Goal: Feedback & Contribution: Leave review/rating

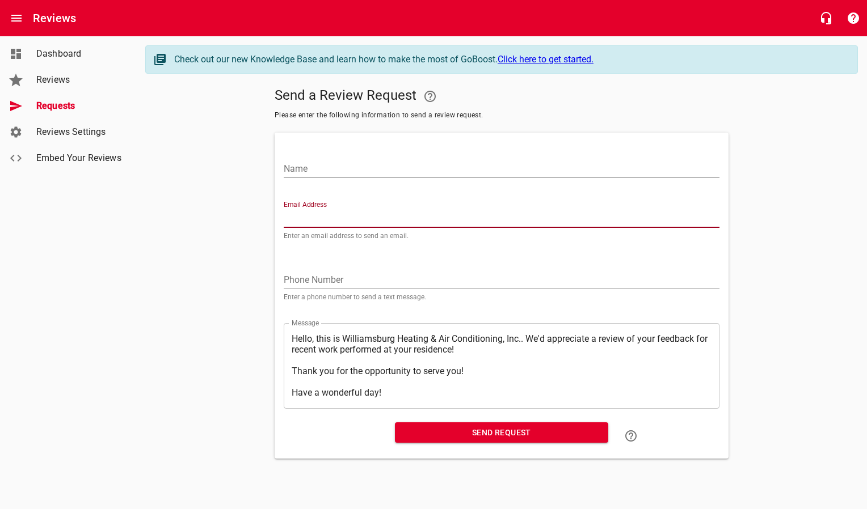
click at [299, 220] on input "Email Address" at bounding box center [502, 219] width 436 height 18
paste input "[EMAIL_ADDRESS][DOMAIN_NAME]"
type input "[EMAIL_ADDRESS][DOMAIN_NAME]"
click at [310, 164] on input "Name" at bounding box center [502, 169] width 436 height 18
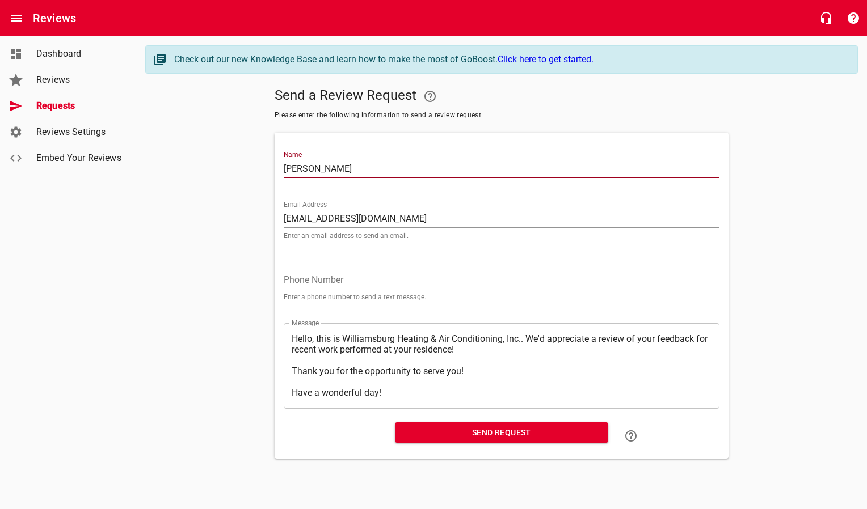
type input "[PERSON_NAME]"
click at [471, 434] on span "Send Request" at bounding box center [501, 433] width 195 height 14
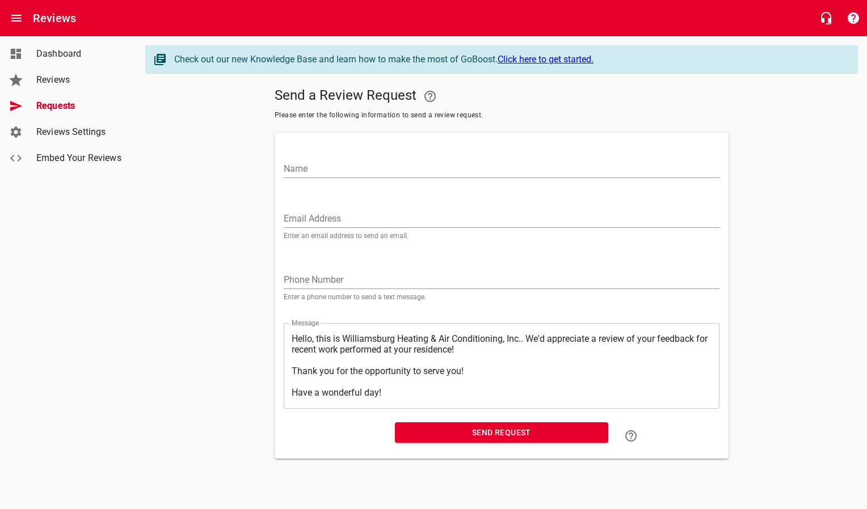
click at [346, 210] on input "Email Address" at bounding box center [502, 219] width 436 height 18
paste input "[EMAIL_ADDRESS][DOMAIN_NAME]"
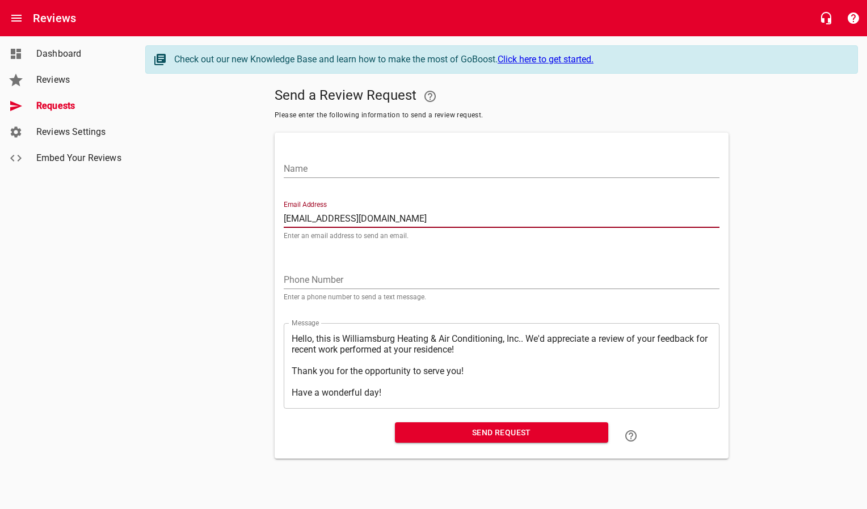
type input "[EMAIL_ADDRESS][DOMAIN_NAME]"
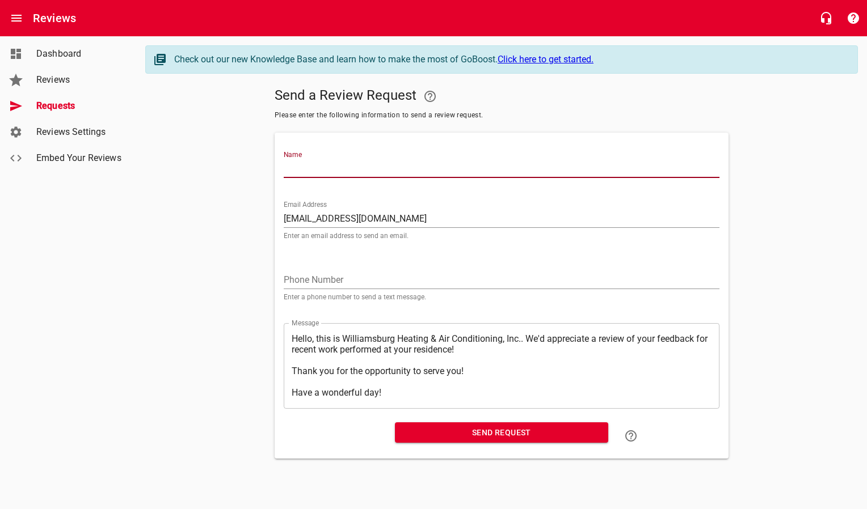
click at [344, 161] on input "Name" at bounding box center [502, 169] width 436 height 18
type input "[PERSON_NAME] & [PERSON_NAME]"
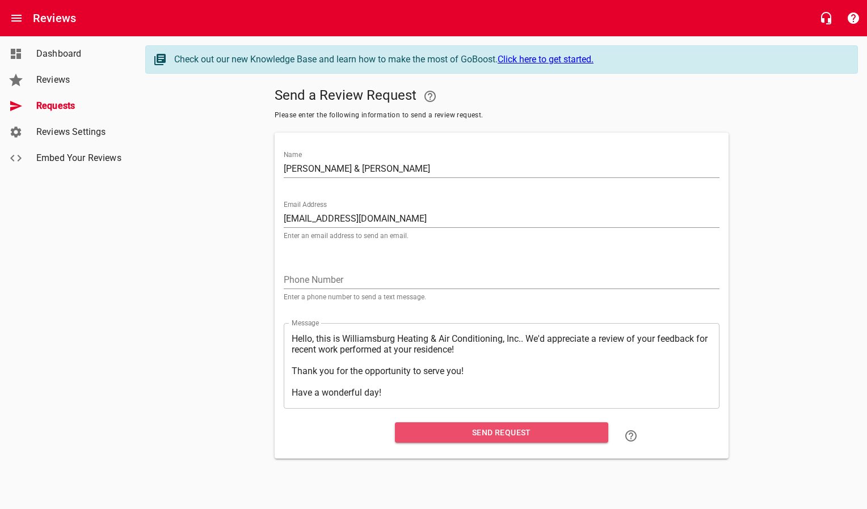
click at [407, 434] on span "Send Request" at bounding box center [501, 433] width 195 height 14
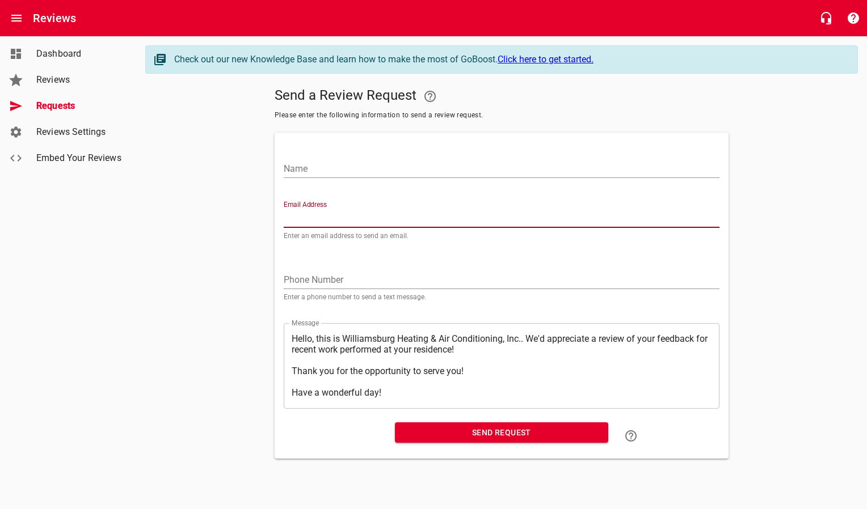
click at [382, 220] on input "Email Address" at bounding box center [502, 219] width 436 height 18
paste input "[PERSON_NAME][EMAIL_ADDRESS][PERSON_NAME][DOMAIN_NAME]"
type input "[PERSON_NAME][EMAIL_ADDRESS][PERSON_NAME][DOMAIN_NAME]"
click at [381, 168] on input "Name" at bounding box center [502, 169] width 436 height 18
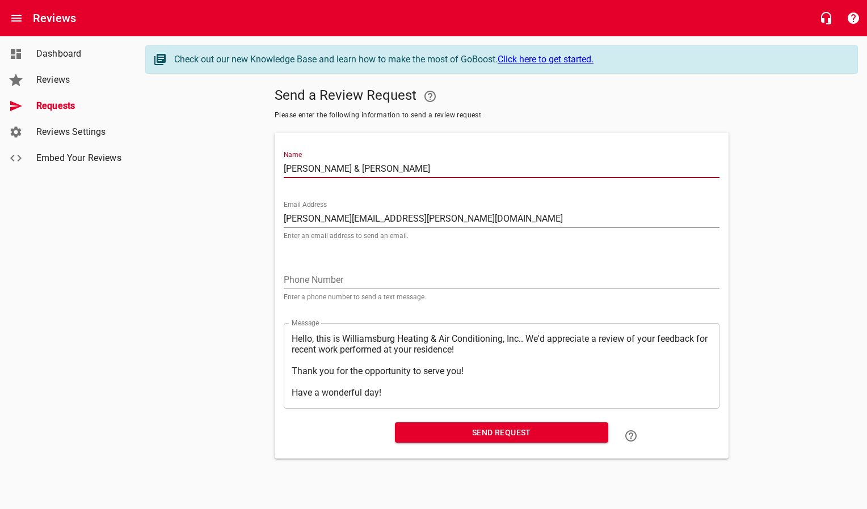
type input "[PERSON_NAME] & [PERSON_NAME]"
click at [466, 438] on span "Send Request" at bounding box center [501, 433] width 195 height 14
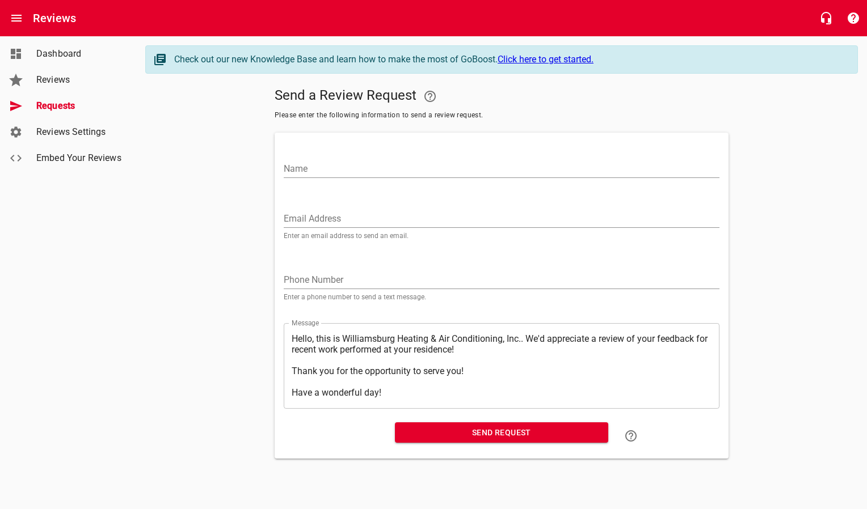
click at [335, 207] on div "Email Address Enter an email address to send an email." at bounding box center [502, 220] width 436 height 39
click at [331, 218] on input "Email Address" at bounding box center [502, 219] width 436 height 18
paste input "[EMAIL_ADDRESS][DOMAIN_NAME]"
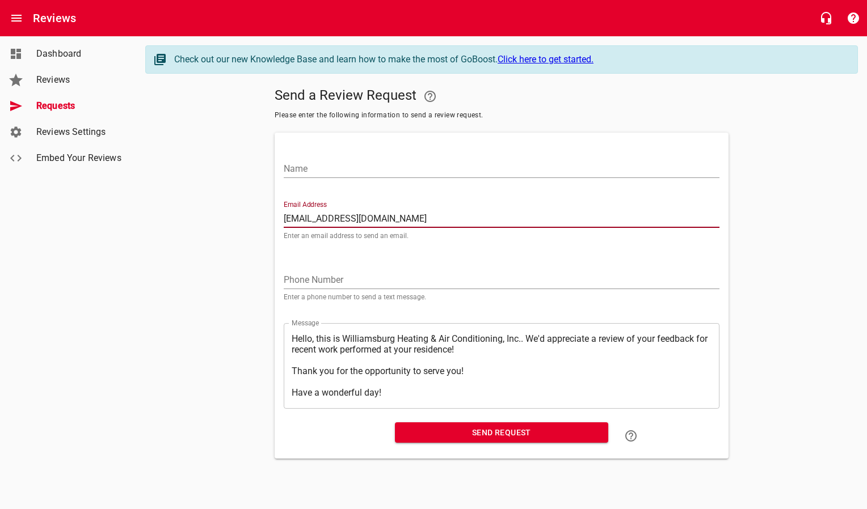
type input "[EMAIL_ADDRESS][DOMAIN_NAME]"
click at [341, 167] on input "Name" at bounding box center [502, 169] width 436 height 18
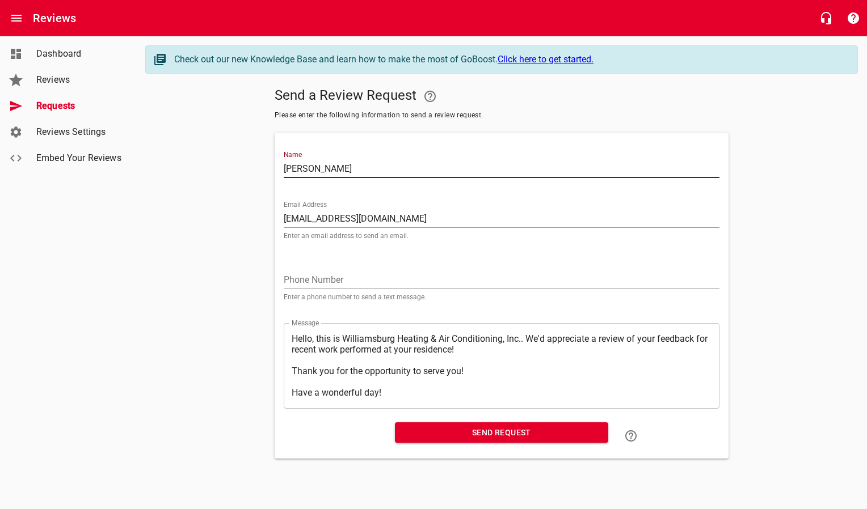
type input "[PERSON_NAME]"
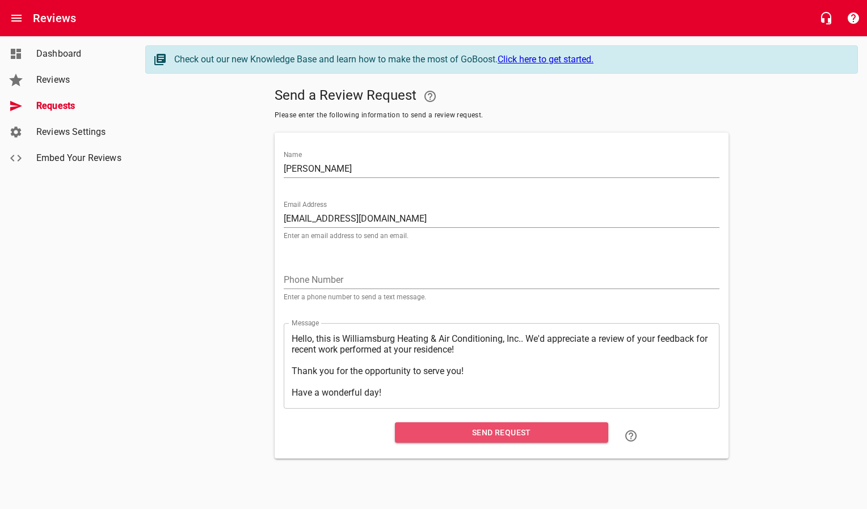
click at [560, 434] on span "Send Request" at bounding box center [501, 433] width 195 height 14
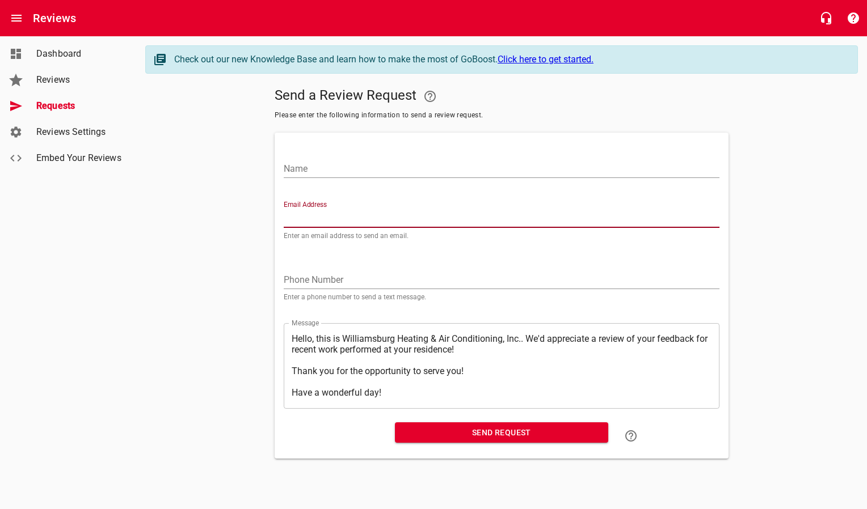
click at [339, 217] on input "Email Address" at bounding box center [502, 219] width 436 height 18
paste input "[EMAIL_ADDRESS][DOMAIN_NAME]"
type input "[EMAIL_ADDRESS][DOMAIN_NAME]"
click at [368, 170] on input "Name" at bounding box center [502, 169] width 436 height 18
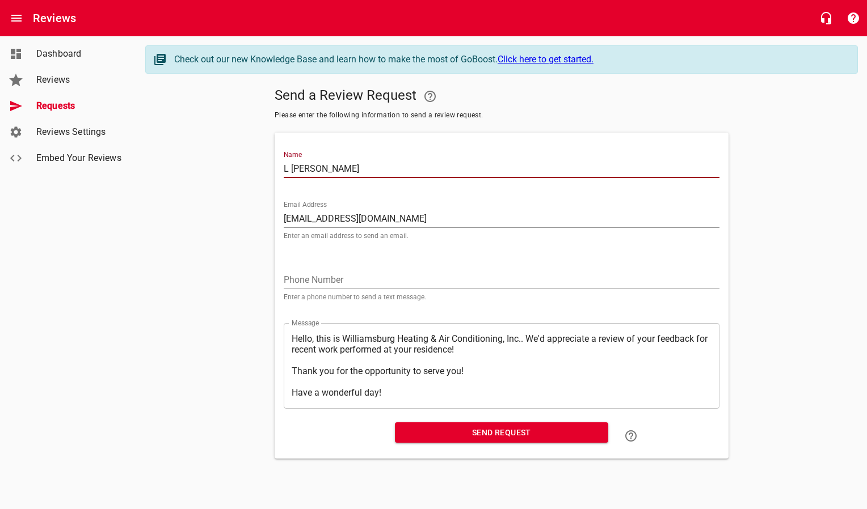
type input "L [PERSON_NAME]"
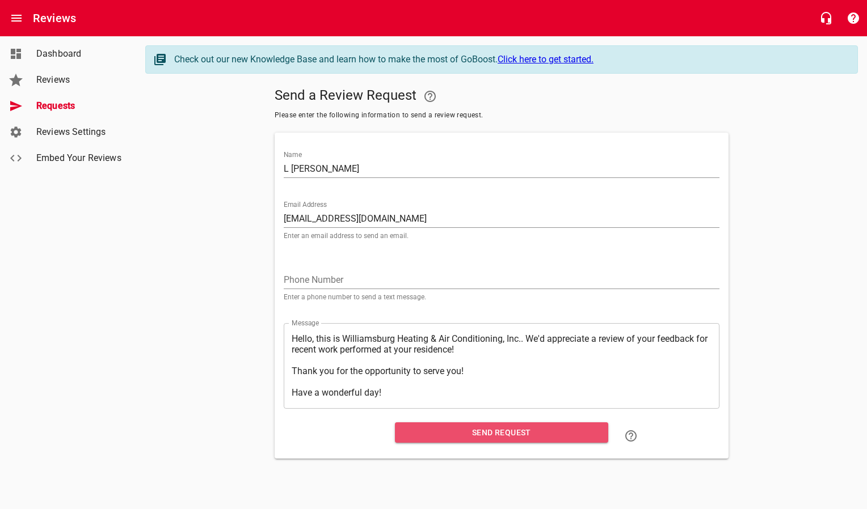
click at [425, 424] on button "Send Request" at bounding box center [501, 433] width 213 height 21
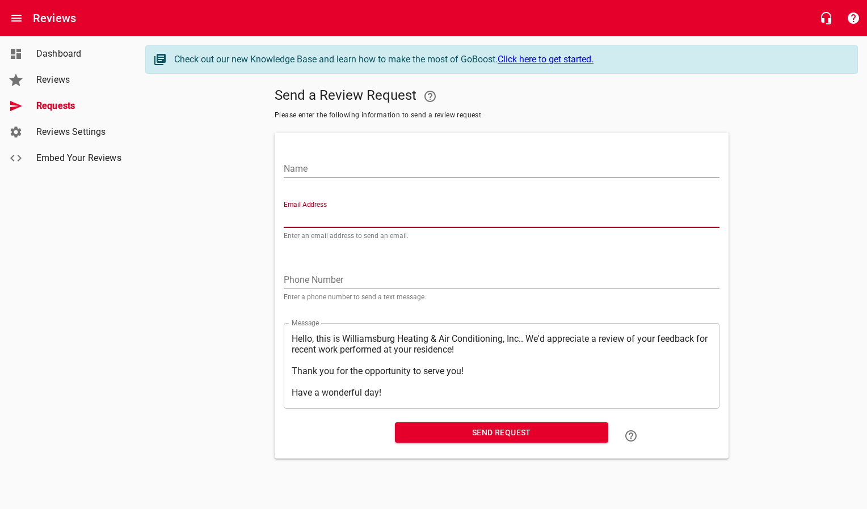
click at [324, 215] on input "Email Address" at bounding box center [502, 219] width 436 height 18
paste input "[EMAIL_ADDRESS][DOMAIN_NAME]"
type input "[EMAIL_ADDRESS][DOMAIN_NAME]"
click at [330, 172] on input "Name" at bounding box center [502, 169] width 436 height 18
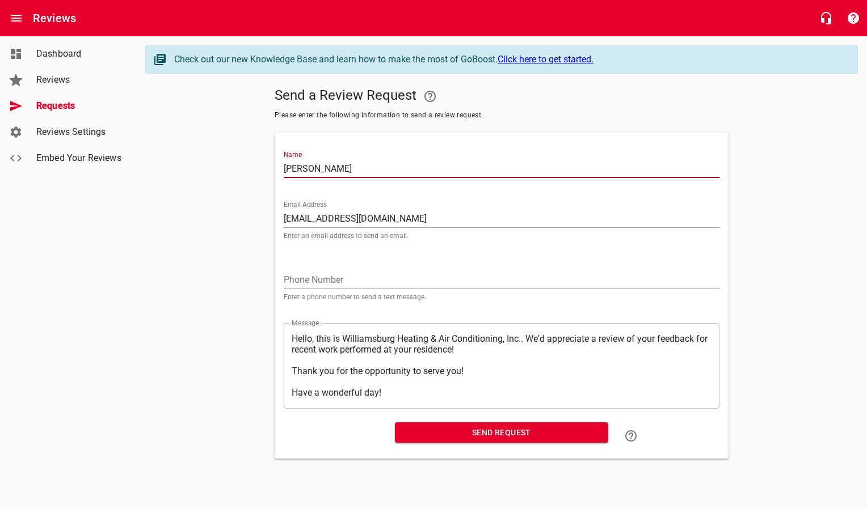
type input "[PERSON_NAME]"
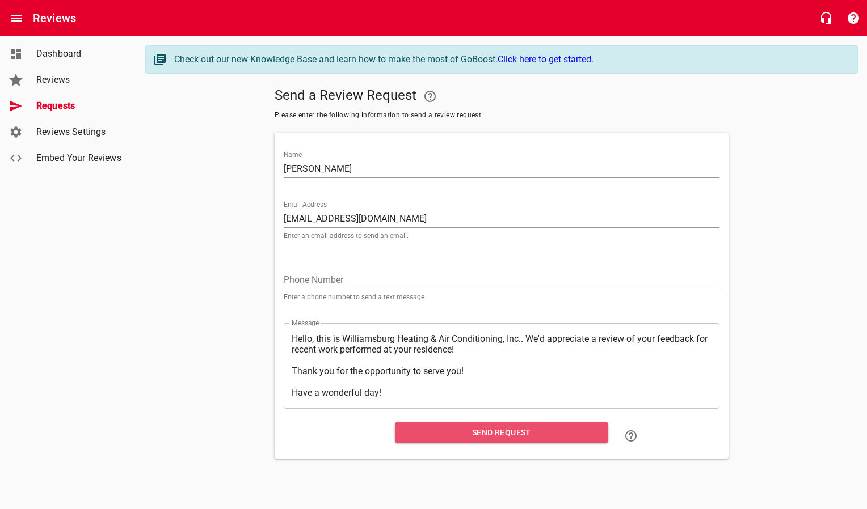
click at [424, 438] on span "Send Request" at bounding box center [501, 433] width 195 height 14
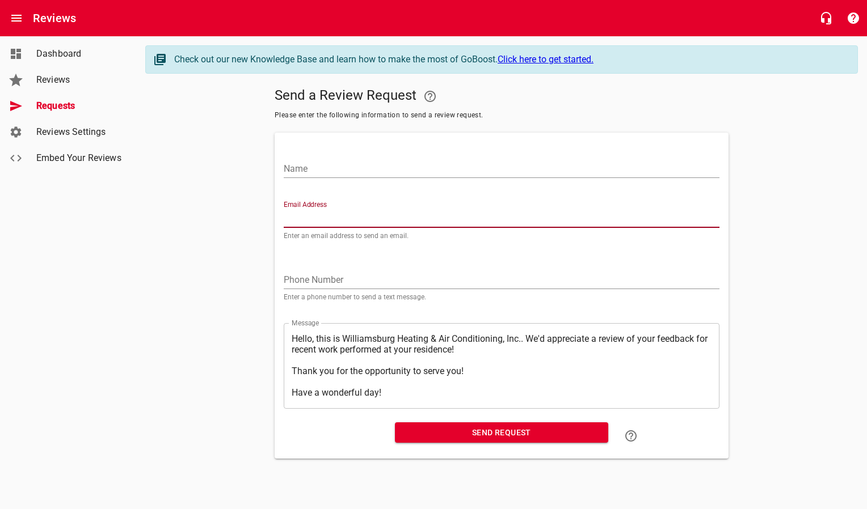
click at [318, 214] on input "Email Address" at bounding box center [502, 219] width 436 height 18
paste input "[EMAIL_ADDRESS][DOMAIN_NAME]"
type input "[EMAIL_ADDRESS][DOMAIN_NAME]"
click at [341, 171] on input "Name" at bounding box center [502, 169] width 436 height 18
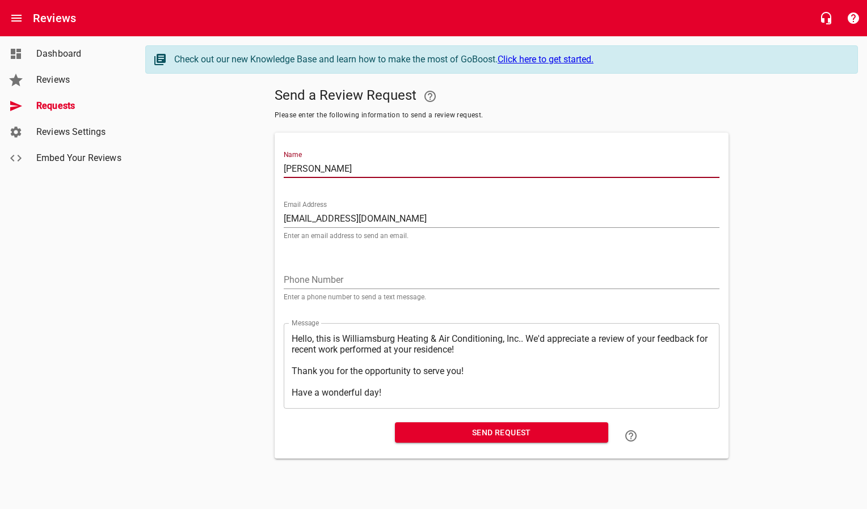
type input "[PERSON_NAME]"
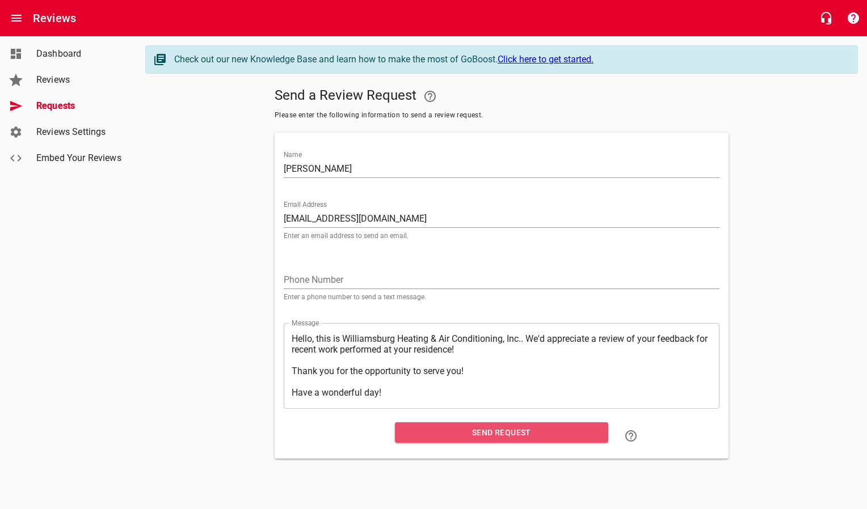
click at [421, 428] on span "Send Request" at bounding box center [501, 433] width 195 height 14
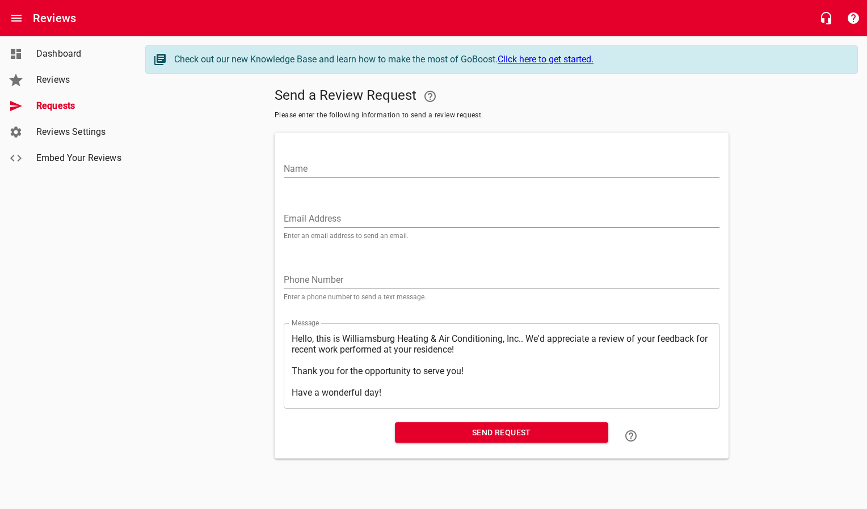
click at [330, 217] on input "Email Address" at bounding box center [502, 219] width 436 height 18
paste input "[EMAIL_ADDRESS][DOMAIN_NAME]"
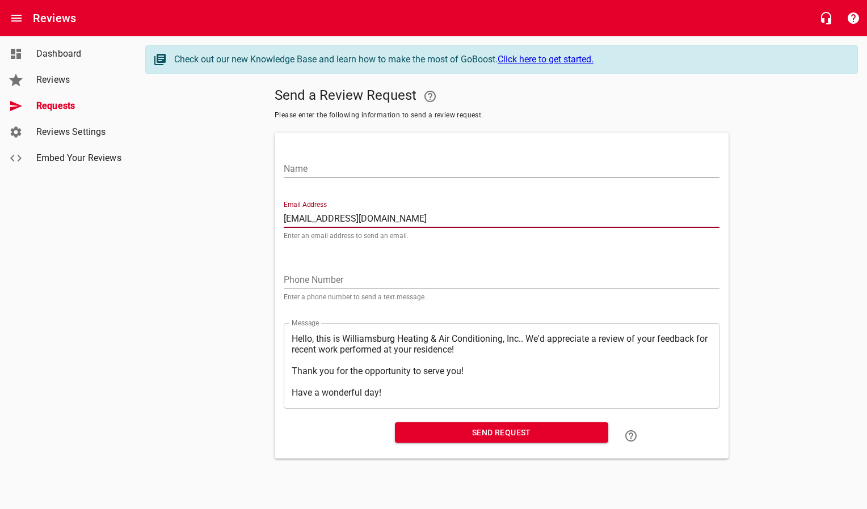
type input "[EMAIL_ADDRESS][DOMAIN_NAME]"
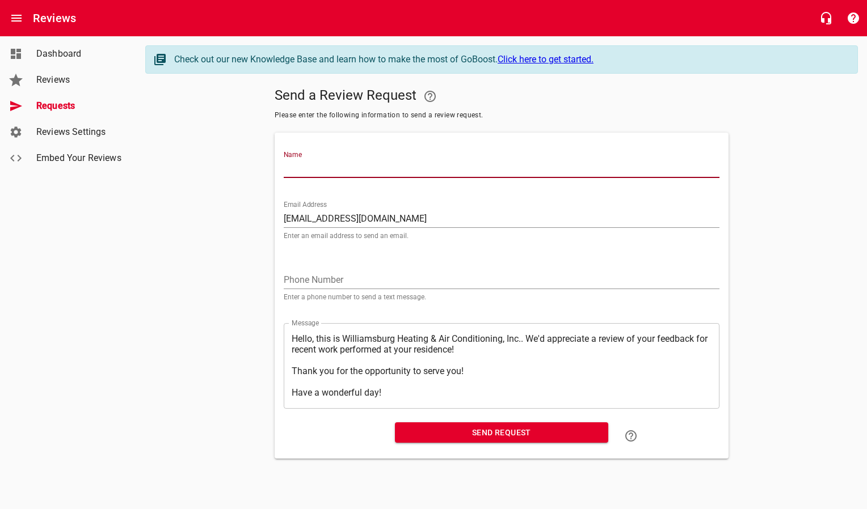
drag, startPoint x: 344, startPoint y: 169, endPoint x: 338, endPoint y: 164, distance: 8.1
click at [344, 168] on input "Name" at bounding box center [502, 169] width 436 height 18
type input "[PERSON_NAME]"
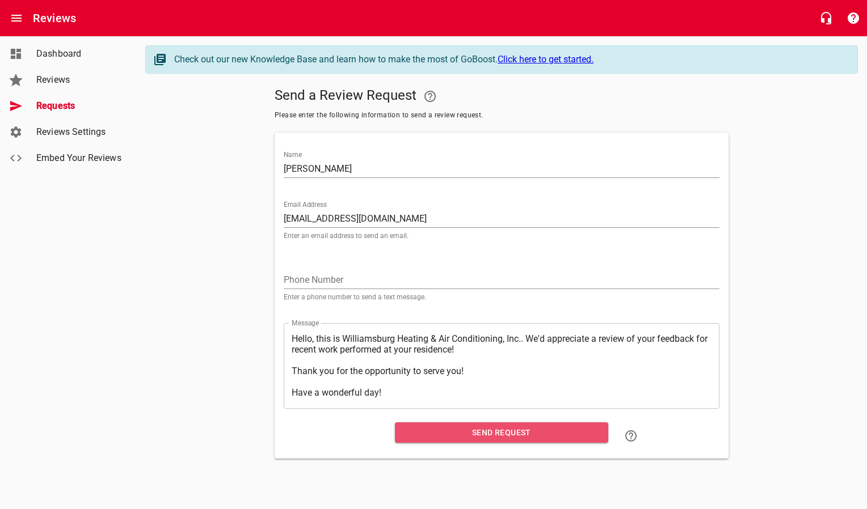
click at [431, 432] on span "Send Request" at bounding box center [501, 433] width 195 height 14
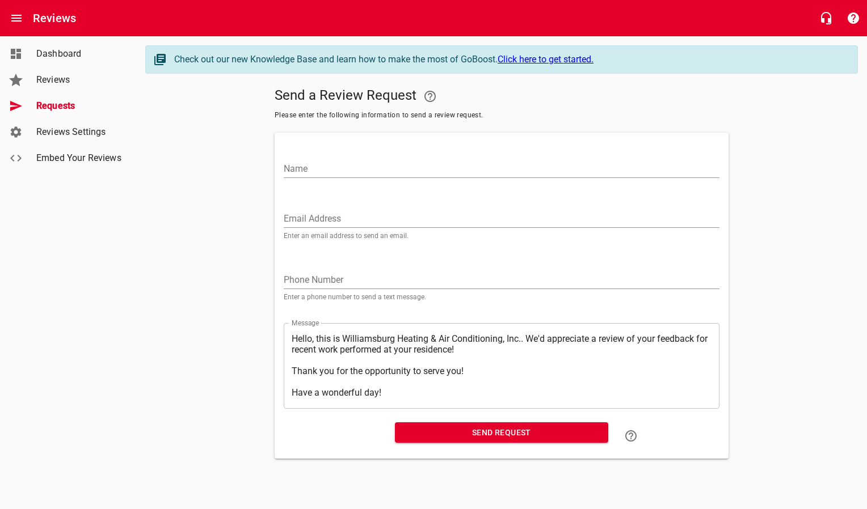
click at [301, 217] on input "Email Address" at bounding box center [502, 219] width 436 height 18
paste input "[EMAIL_ADDRESS][DOMAIN_NAME]"
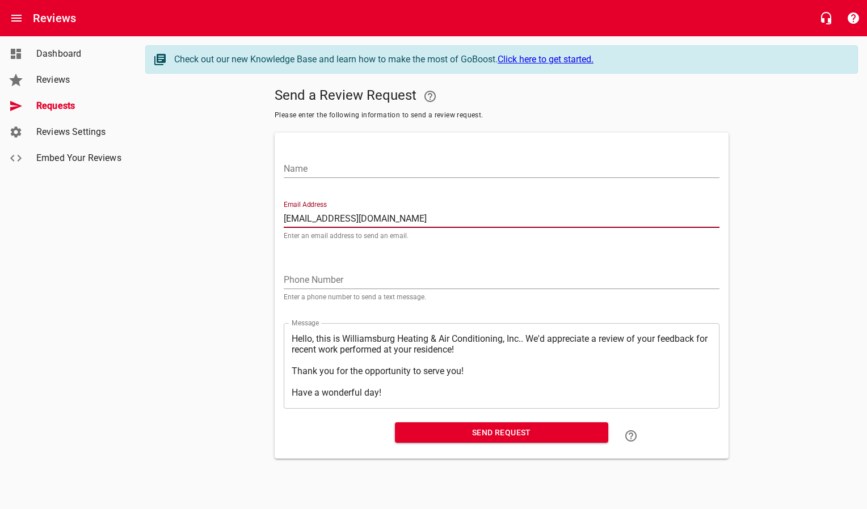
type input "[EMAIL_ADDRESS][DOMAIN_NAME]"
click at [317, 168] on input "Name" at bounding box center [502, 169] width 436 height 18
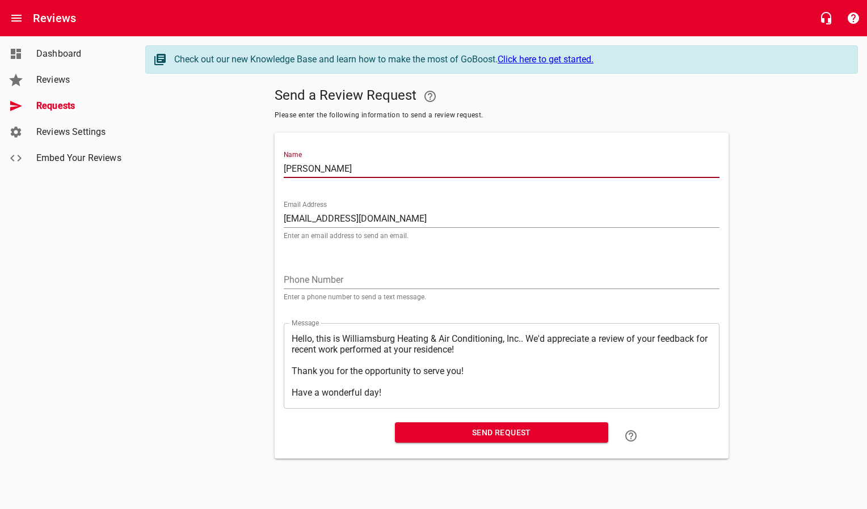
click at [305, 166] on input "[PERSON_NAME]" at bounding box center [502, 169] width 436 height 18
type input "[PERSON_NAME]"
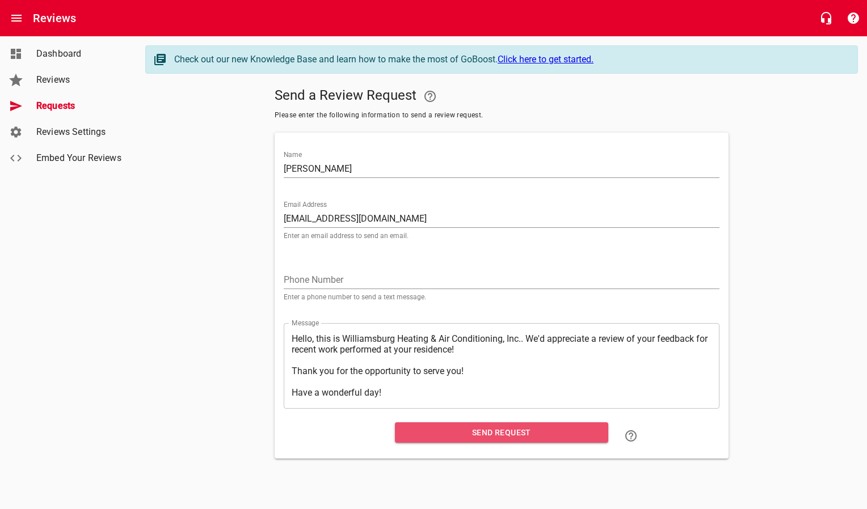
click at [436, 434] on span "Send Request" at bounding box center [501, 433] width 195 height 14
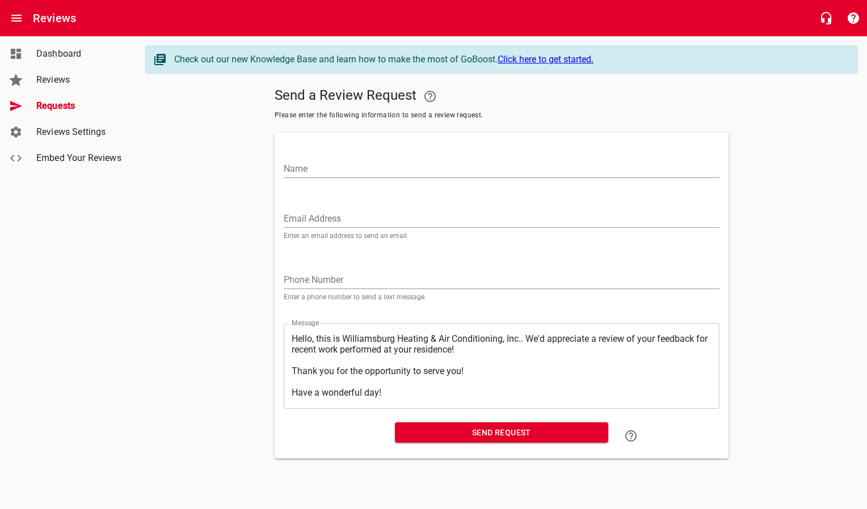
click at [325, 218] on input "Email Address" at bounding box center [502, 219] width 436 height 18
paste input "[EMAIL_ADDRESS][PERSON_NAME][DOMAIN_NAME]"
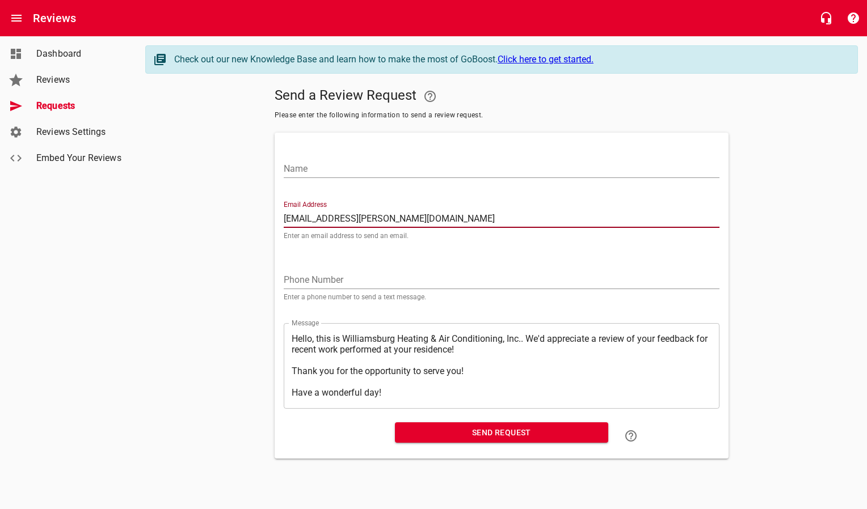
type input "[EMAIL_ADDRESS][PERSON_NAME][DOMAIN_NAME]"
click at [332, 172] on input "Name" at bounding box center [502, 169] width 436 height 18
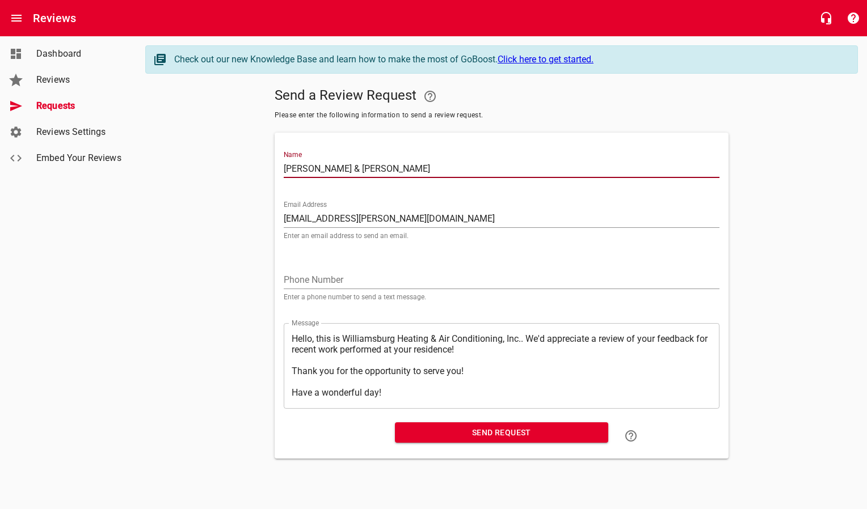
type input "[PERSON_NAME] & [PERSON_NAME]"
click at [472, 437] on span "Send Request" at bounding box center [501, 433] width 195 height 14
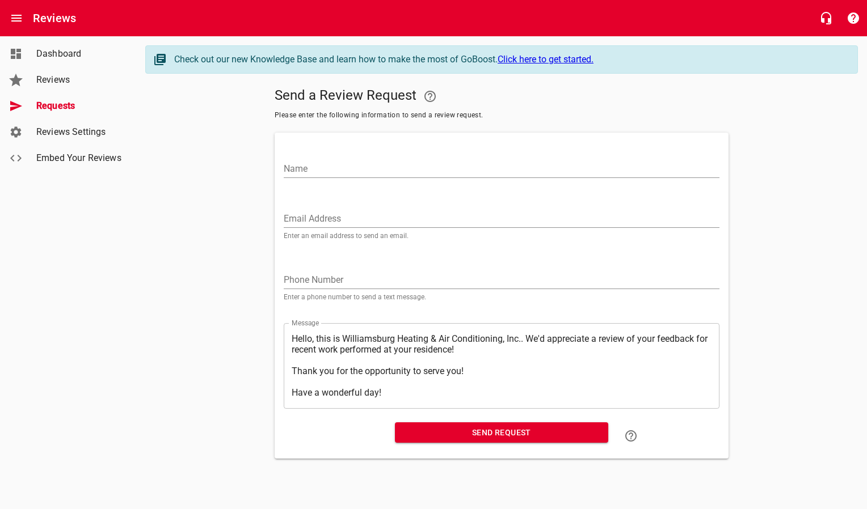
click at [347, 221] on input "Email Address" at bounding box center [502, 219] width 436 height 18
paste input "[EMAIL_ADDRESS][DOMAIN_NAME]"
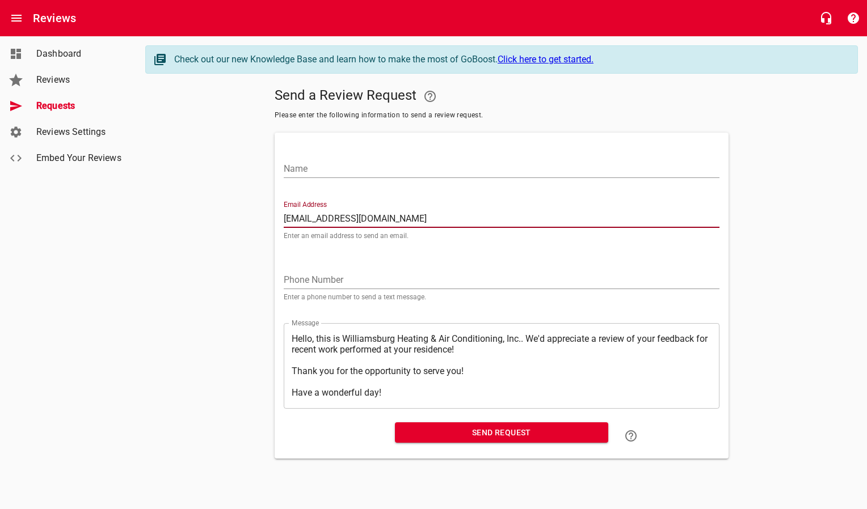
type input "[EMAIL_ADDRESS][DOMAIN_NAME]"
click at [333, 171] on input "Name" at bounding box center [502, 169] width 436 height 18
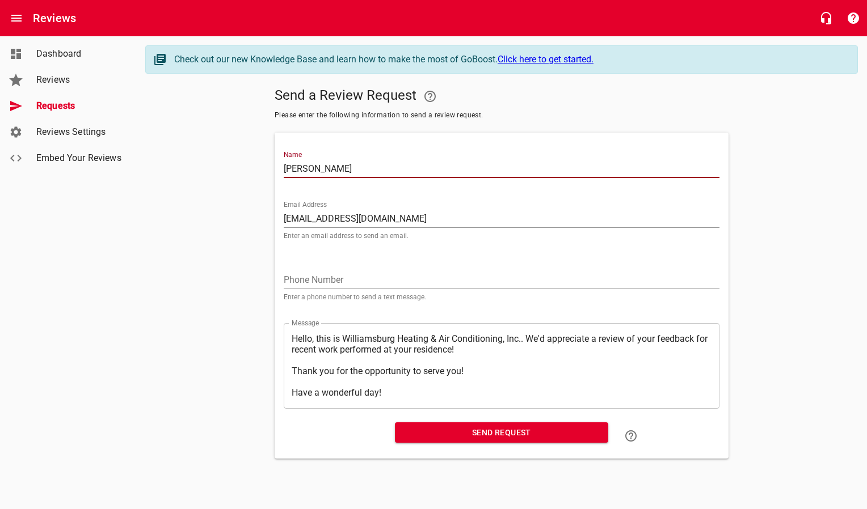
type input "[PERSON_NAME]"
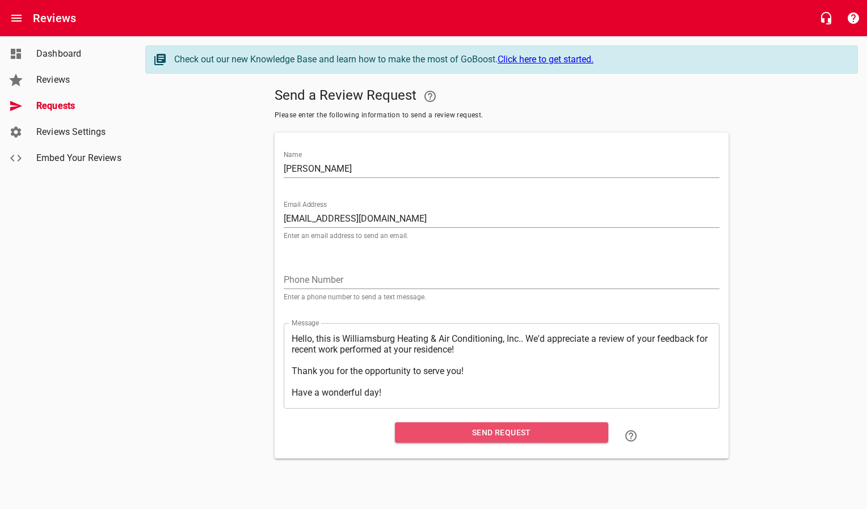
click at [466, 432] on span "Send Request" at bounding box center [501, 433] width 195 height 14
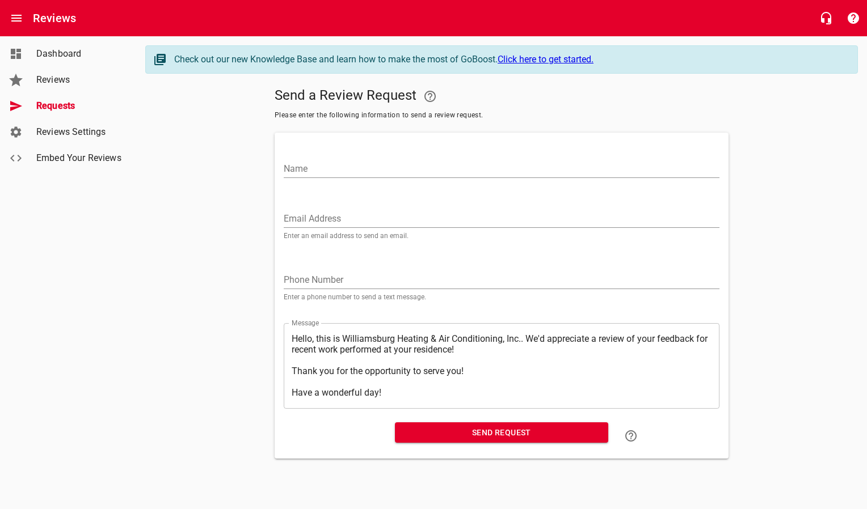
click at [320, 217] on input "Email Address" at bounding box center [502, 219] width 436 height 18
paste input "[EMAIL_ADDRESS][PERSON_NAME][DOMAIN_NAME]"
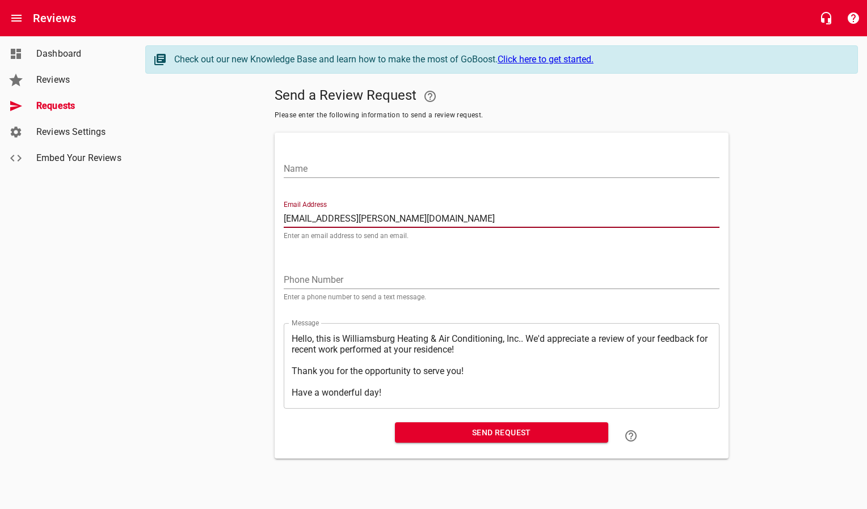
type input "[EMAIL_ADDRESS][PERSON_NAME][DOMAIN_NAME]"
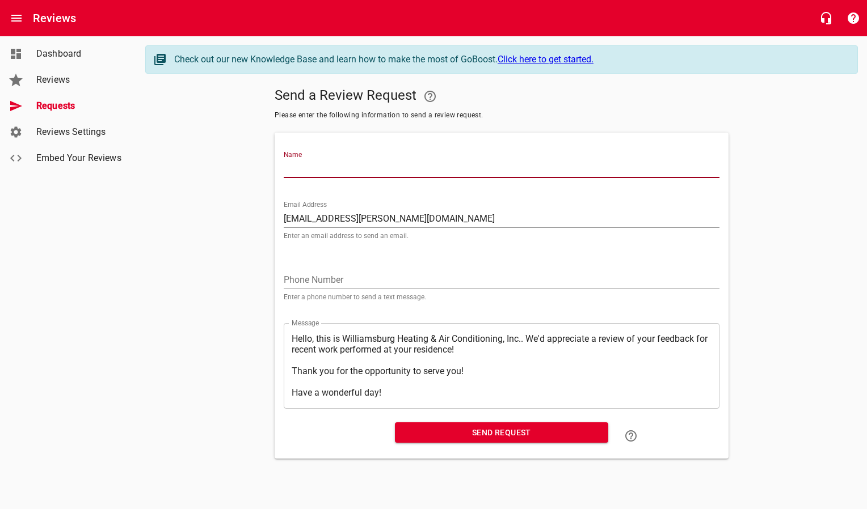
click at [326, 175] on input "Name" at bounding box center [502, 169] width 436 height 18
type input "[PERSON_NAME] & [PERSON_NAME]"
click at [447, 434] on span "Send Request" at bounding box center [501, 433] width 195 height 14
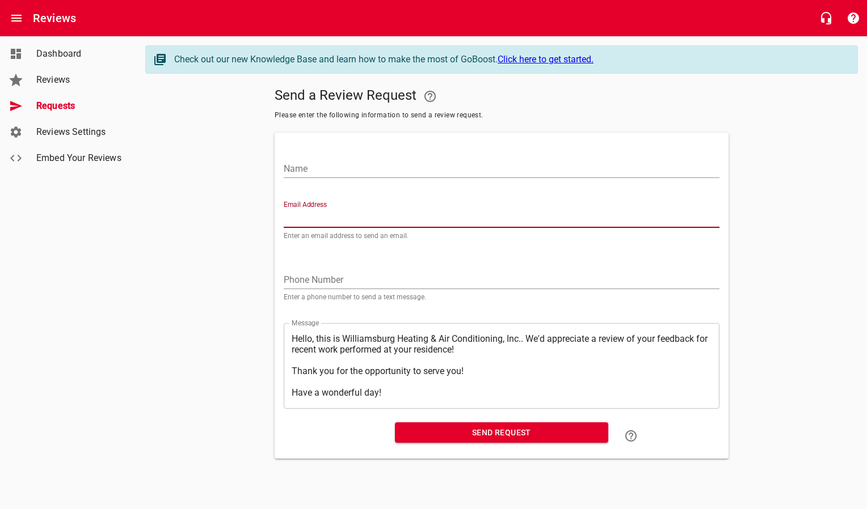
click at [328, 220] on input "Email Address" at bounding box center [502, 219] width 436 height 18
paste input "[EMAIL_ADDRESS][DOMAIN_NAME]"
type input "[EMAIL_ADDRESS][DOMAIN_NAME]"
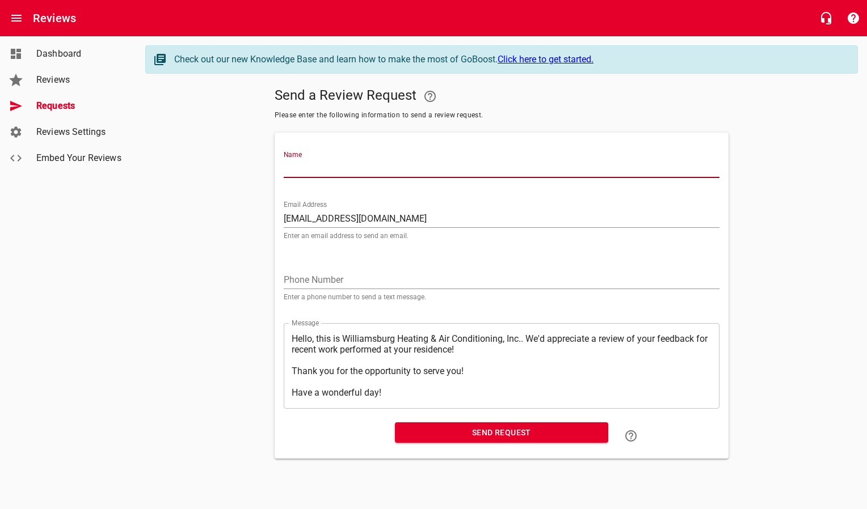
drag, startPoint x: 330, startPoint y: 165, endPoint x: 323, endPoint y: 156, distance: 11.0
click at [328, 162] on input "Name" at bounding box center [502, 169] width 436 height 18
type input "[PERSON_NAME]"
click at [476, 437] on span "Send Request" at bounding box center [501, 433] width 195 height 14
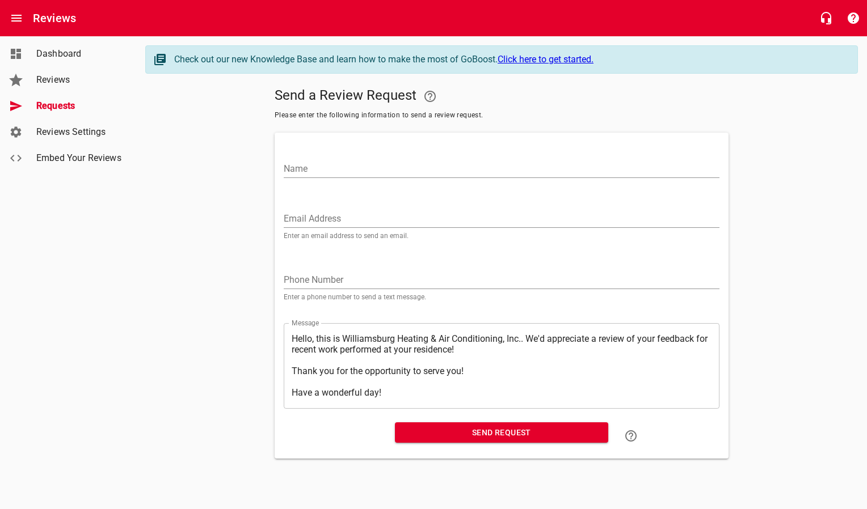
click at [356, 216] on input "Email Address" at bounding box center [502, 219] width 436 height 18
paste input "[EMAIL_ADDRESS][PERSON_NAME][DOMAIN_NAME]"
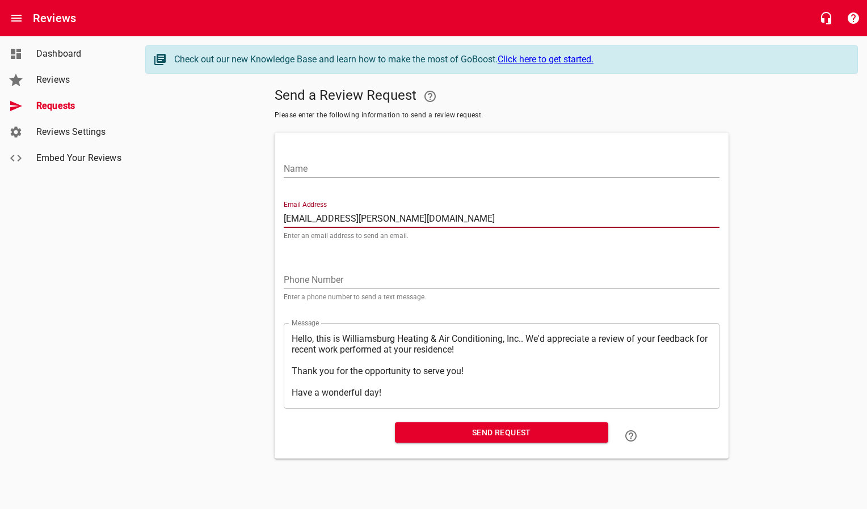
type input "[EMAIL_ADDRESS][PERSON_NAME][DOMAIN_NAME]"
click at [341, 168] on input "Name" at bounding box center [502, 169] width 436 height 18
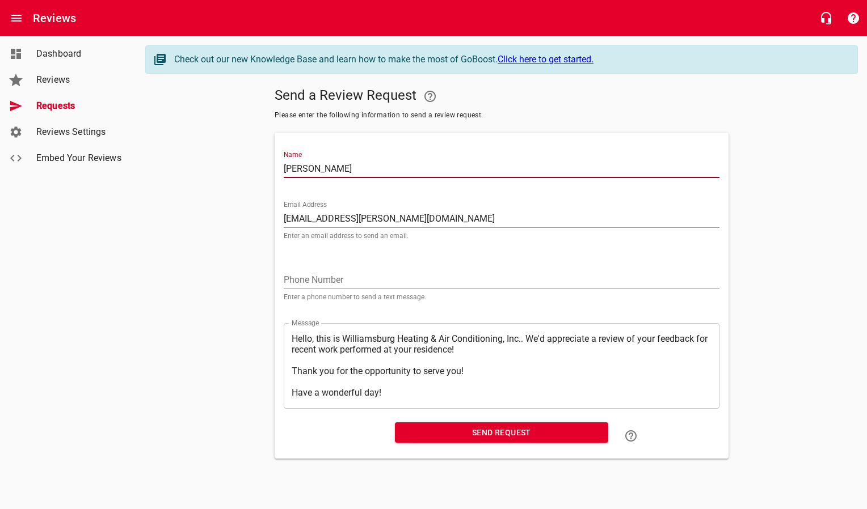
type input "[PERSON_NAME]"
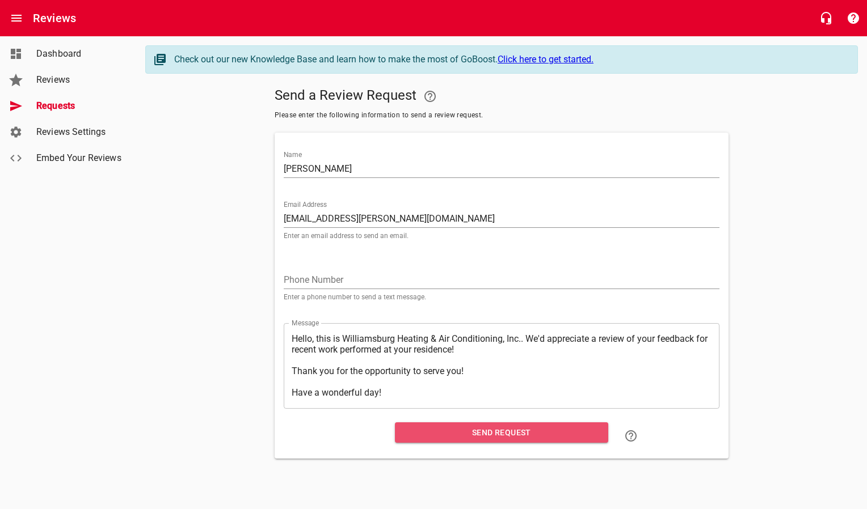
click at [416, 433] on span "Send Request" at bounding box center [501, 433] width 195 height 14
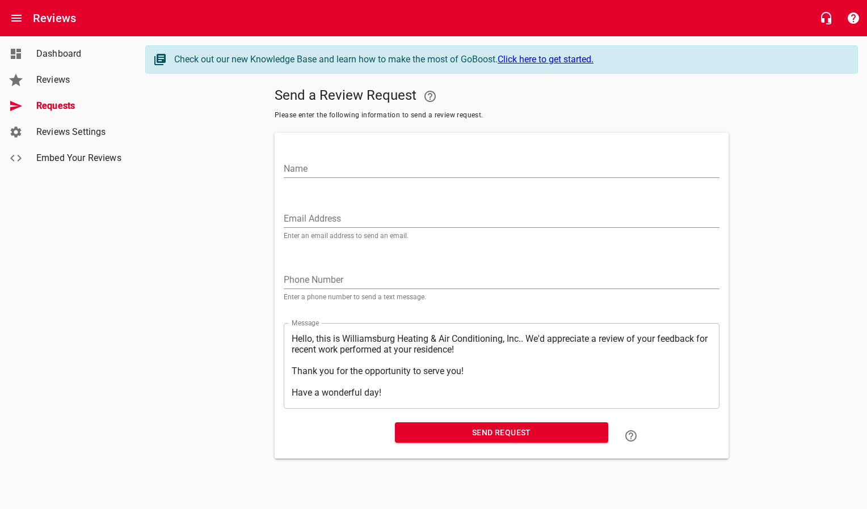
click at [346, 220] on input "Email Address" at bounding box center [502, 219] width 436 height 18
paste input "[EMAIL_ADDRESS][DOMAIN_NAME]"
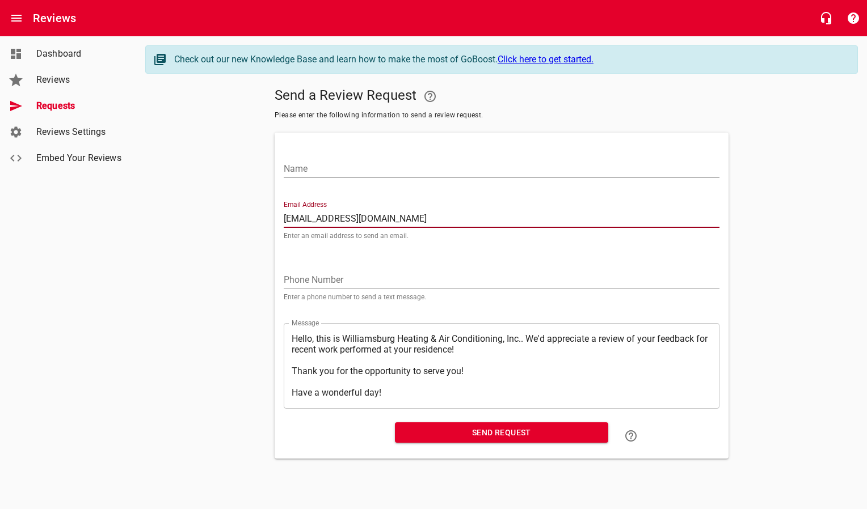
type input "[EMAIL_ADDRESS][DOMAIN_NAME]"
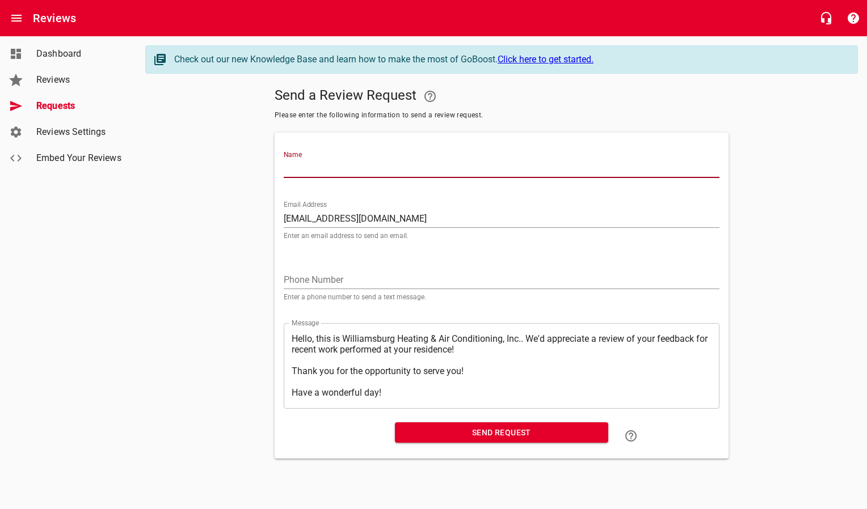
click at [351, 161] on input "Name" at bounding box center [502, 169] width 436 height 18
type input "[PERSON_NAME]"
click at [480, 438] on span "Send Request" at bounding box center [501, 433] width 195 height 14
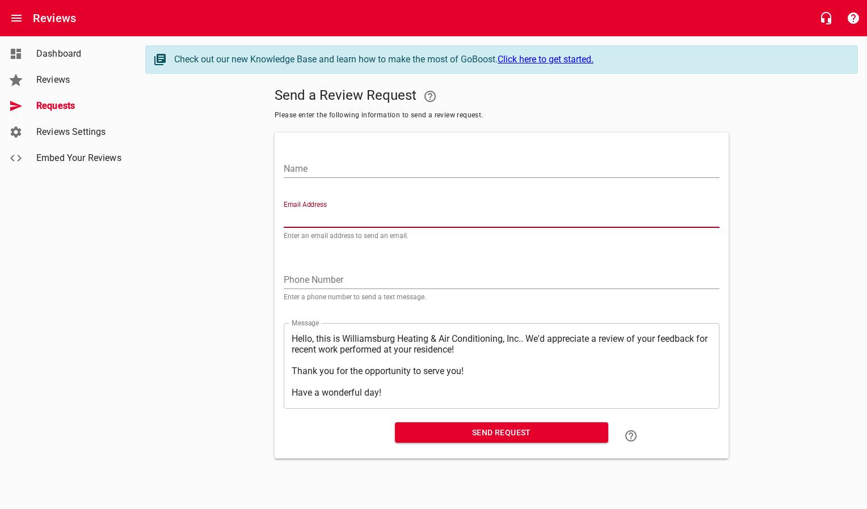
click at [318, 217] on input "Email Address" at bounding box center [502, 219] width 436 height 18
paste input "[EMAIL_ADDRESS][DOMAIN_NAME]"
type input "[EMAIL_ADDRESS][DOMAIN_NAME]"
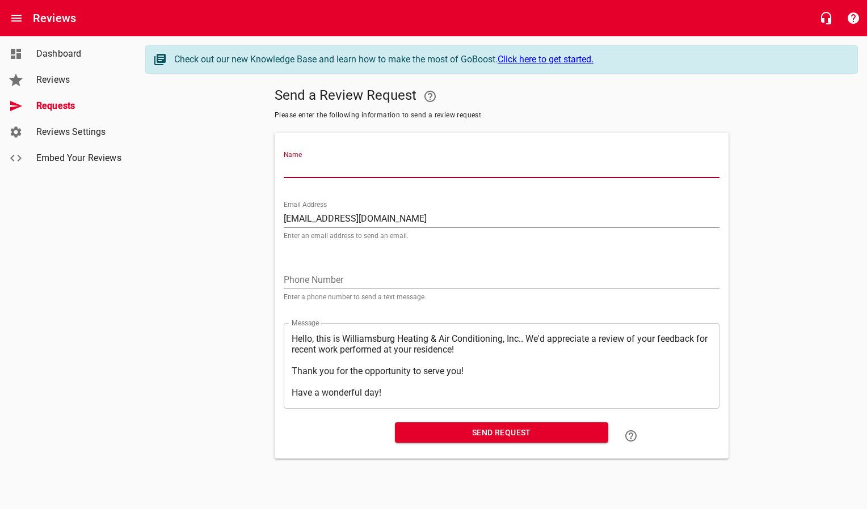
click at [323, 173] on input "Name" at bounding box center [502, 169] width 436 height 18
type input "[PERSON_NAME]"
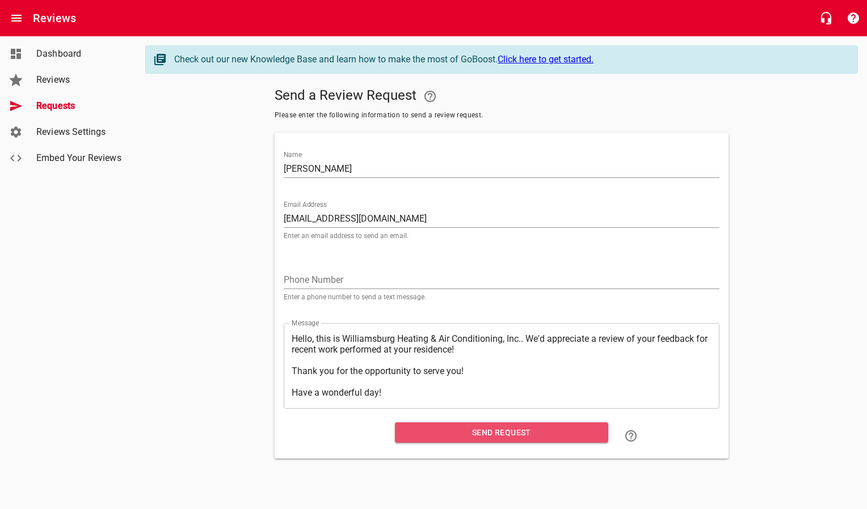
click at [422, 440] on span "Send Request" at bounding box center [501, 433] width 195 height 14
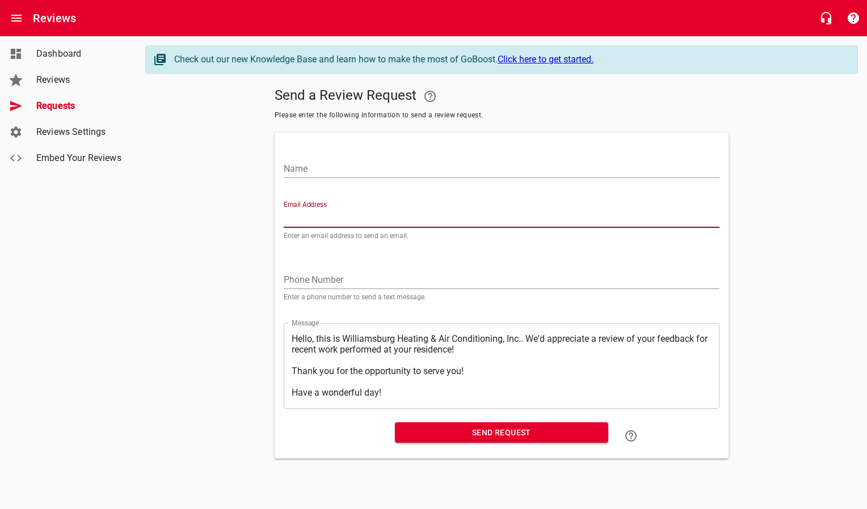
click at [326, 217] on input "Email Address" at bounding box center [502, 219] width 436 height 18
paste input "[EMAIL_ADDRESS][DOMAIN_NAME]"
type input "[EMAIL_ADDRESS][DOMAIN_NAME]"
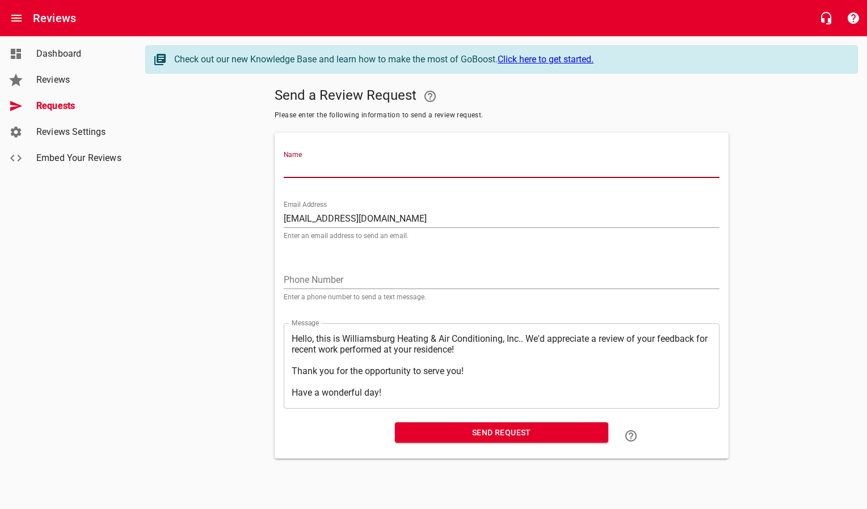
click at [353, 167] on input "Name" at bounding box center [502, 169] width 436 height 18
click at [351, 162] on input "[PERSON_NAME]" at bounding box center [502, 169] width 436 height 18
type input "[PERSON_NAME]"
click at [431, 431] on span "Send Request" at bounding box center [501, 433] width 195 height 14
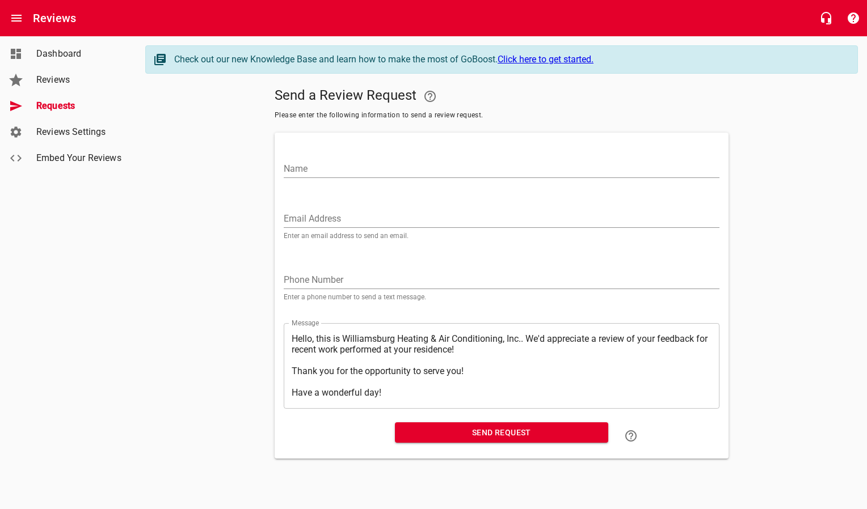
click at [337, 219] on input "Email Address" at bounding box center [502, 219] width 436 height 18
paste input "[EMAIL_ADDRESS][DOMAIN_NAME]"
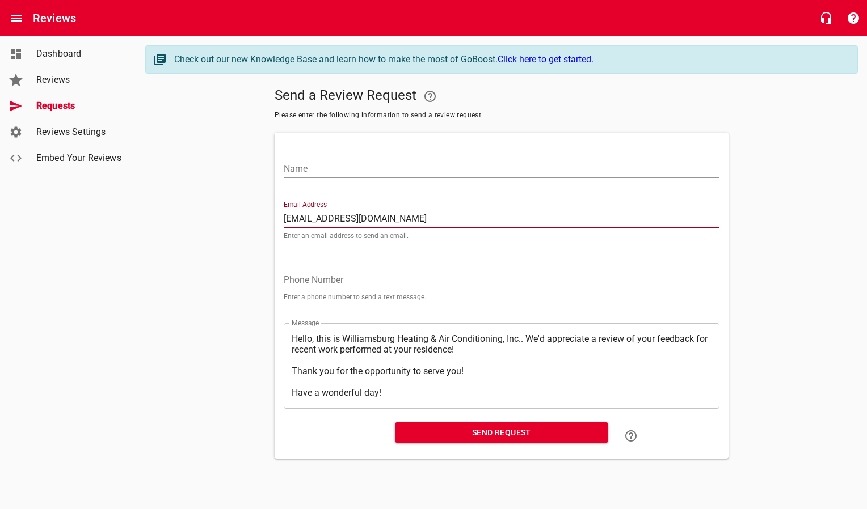
type input "[EMAIL_ADDRESS][DOMAIN_NAME]"
click at [322, 174] on input "Name" at bounding box center [502, 169] width 436 height 18
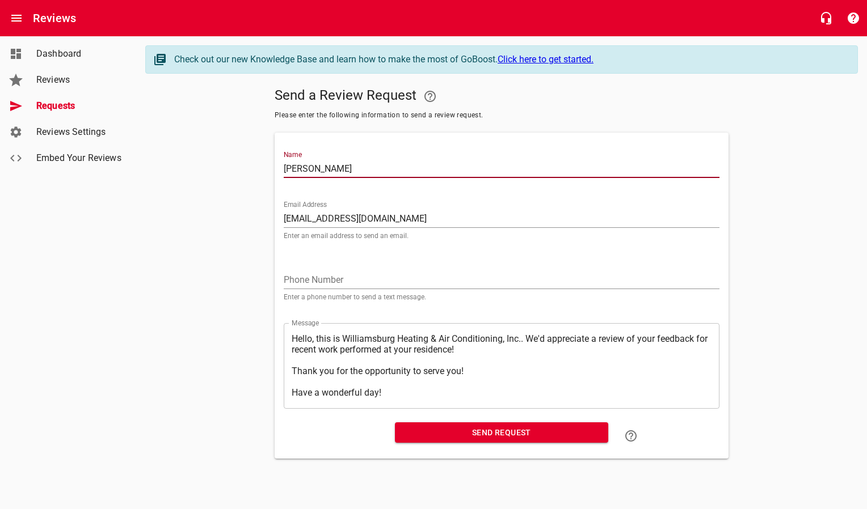
type input "[PERSON_NAME]"
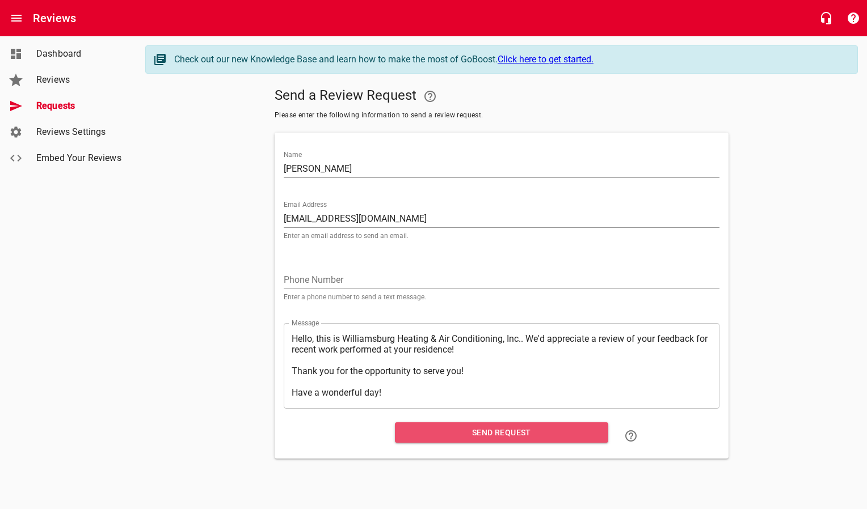
click at [445, 438] on span "Send Request" at bounding box center [501, 433] width 195 height 14
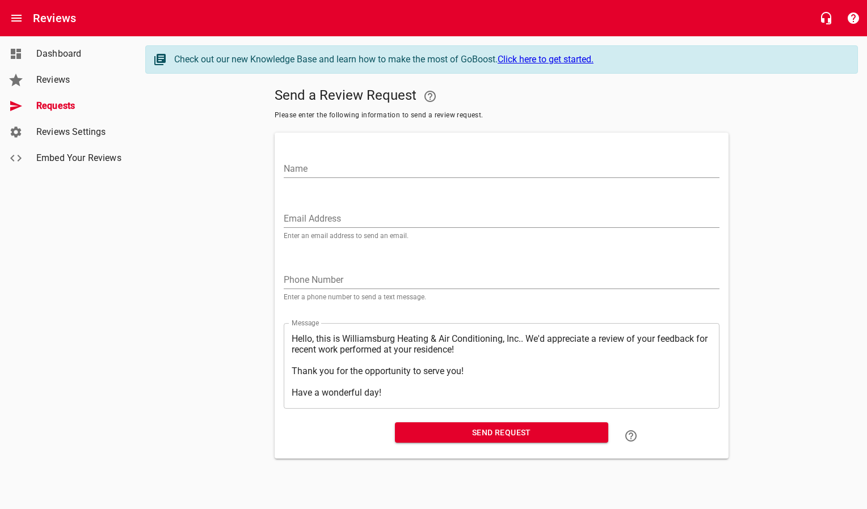
click at [352, 217] on input "Email Address" at bounding box center [502, 219] width 436 height 18
paste input "[EMAIL_ADDRESS][PERSON_NAME][DOMAIN_NAME]"
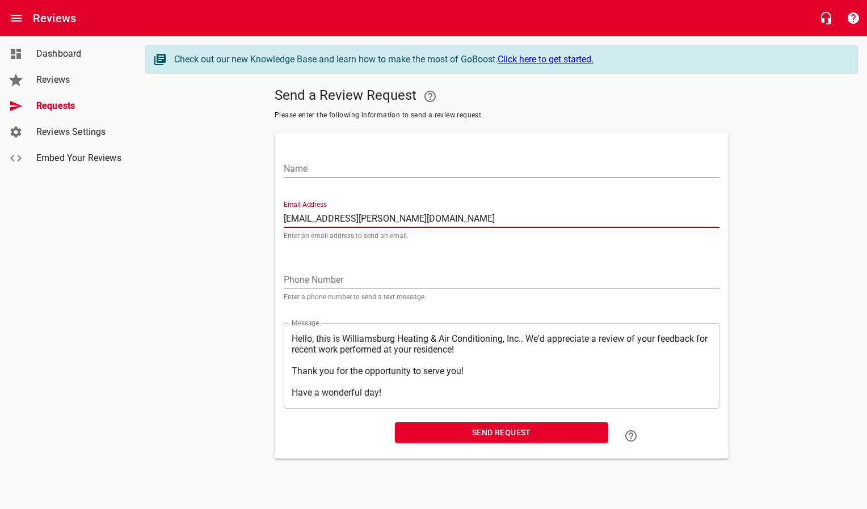
type input "[EMAIL_ADDRESS][PERSON_NAME][DOMAIN_NAME]"
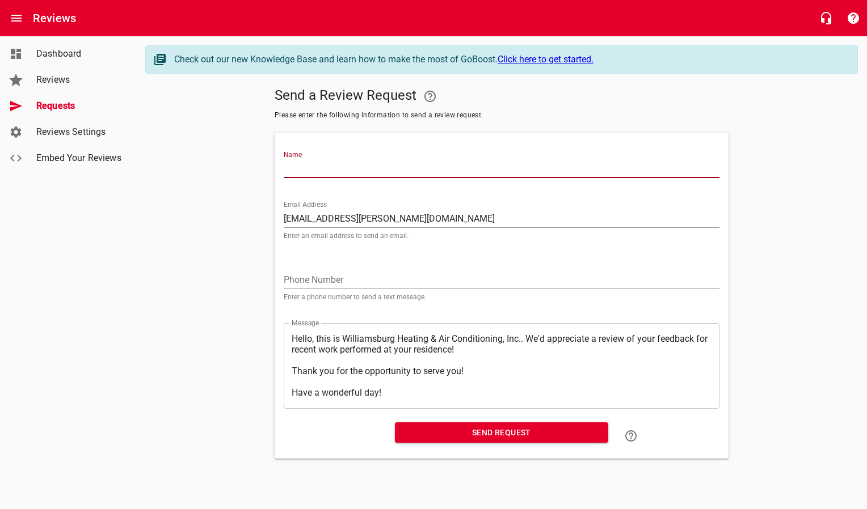
click at [357, 172] on input "Name" at bounding box center [502, 169] width 436 height 18
type input "[PERSON_NAME]"
click at [439, 434] on span "Send Request" at bounding box center [501, 433] width 195 height 14
